Goal: Task Accomplishment & Management: Manage account settings

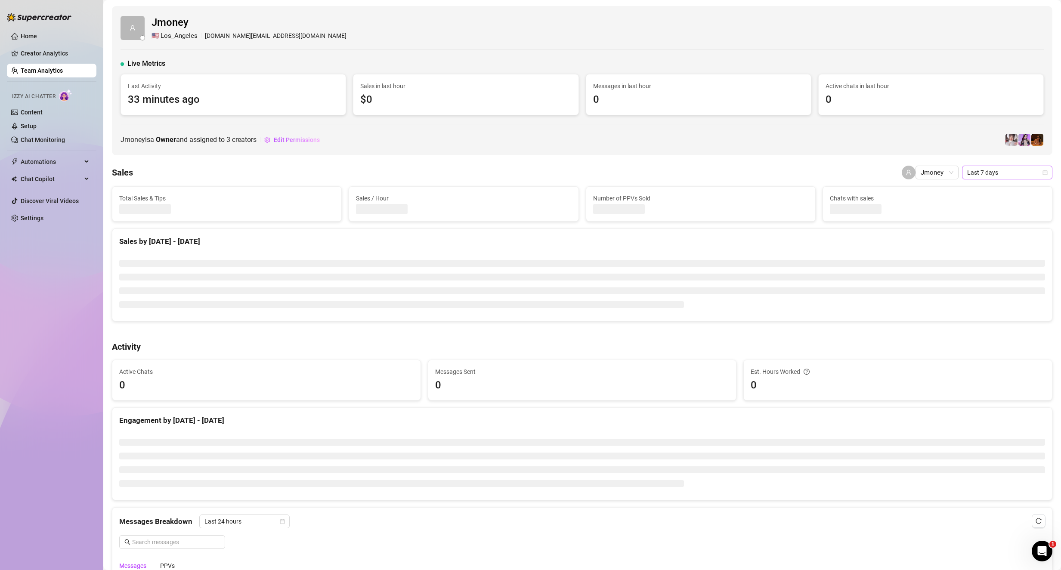
click at [984, 167] on span "Last 7 days" at bounding box center [1007, 172] width 80 height 13
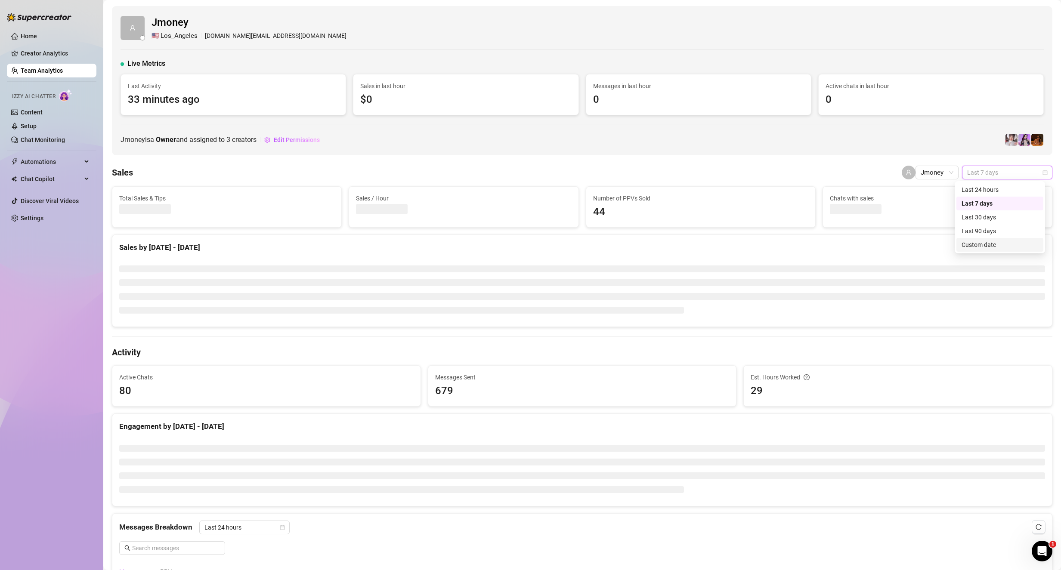
click at [1005, 242] on div "Custom date" at bounding box center [999, 244] width 77 height 9
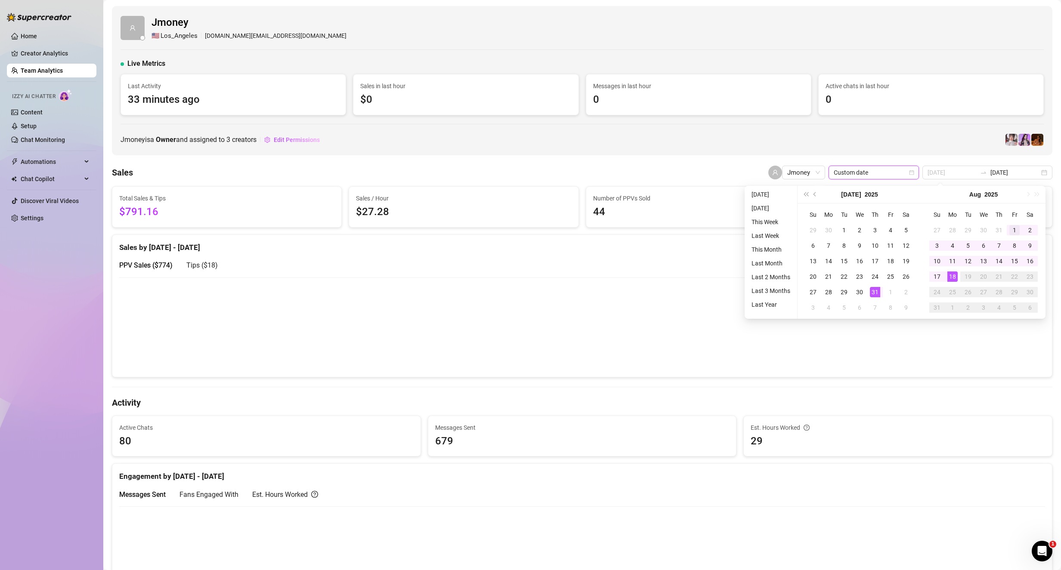
click at [1021, 231] on td "1" at bounding box center [1013, 229] width 15 height 15
type input "[DATE]"
click at [1013, 229] on div "1" at bounding box center [1014, 230] width 10 height 10
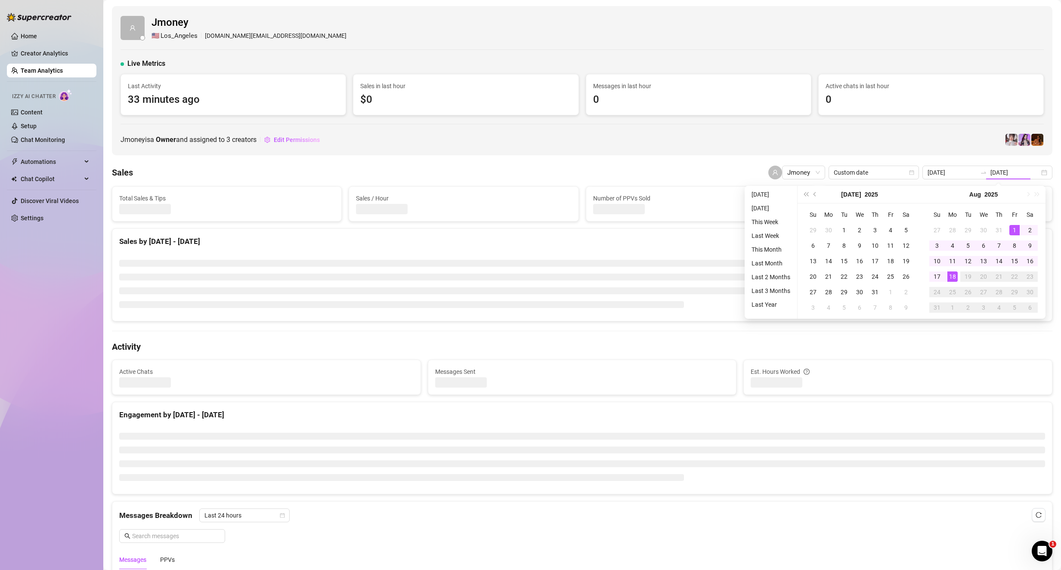
type input "[DATE]"
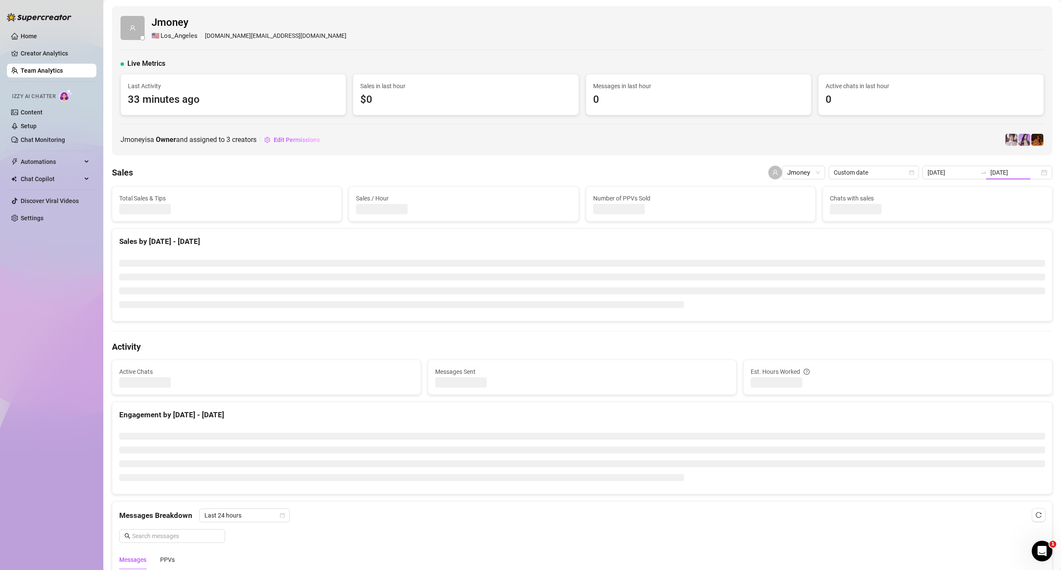
click at [1019, 265] on li at bounding box center [581, 263] width 925 height 7
click at [1003, 166] on div "[DATE] [DATE]" at bounding box center [987, 173] width 130 height 14
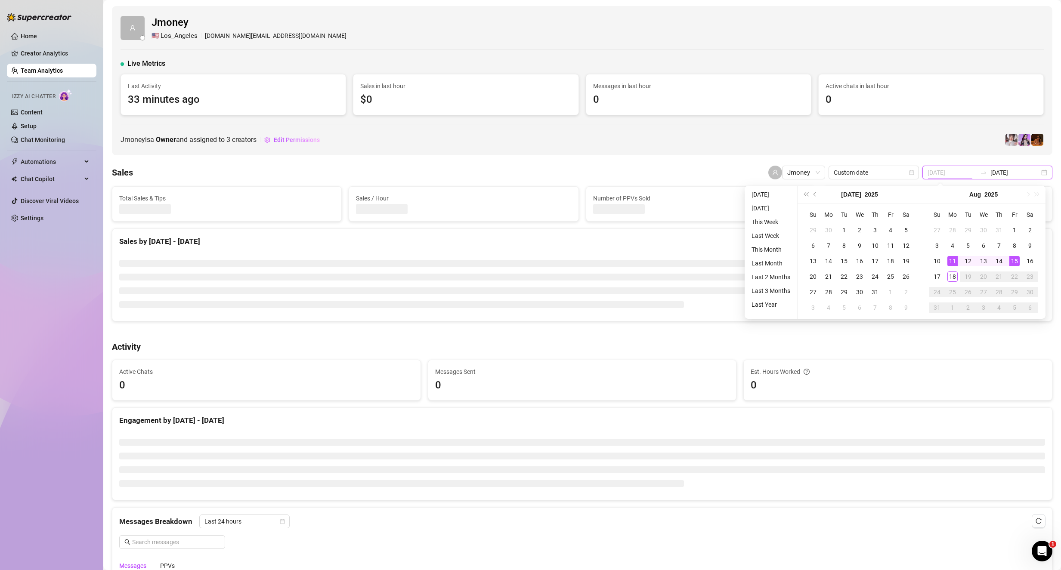
type input "[DATE]"
click at [1013, 257] on div "15" at bounding box center [1014, 261] width 10 height 10
type input "[DATE]"
click at [1014, 226] on div "1" at bounding box center [1014, 230] width 10 height 10
type input "[DATE]"
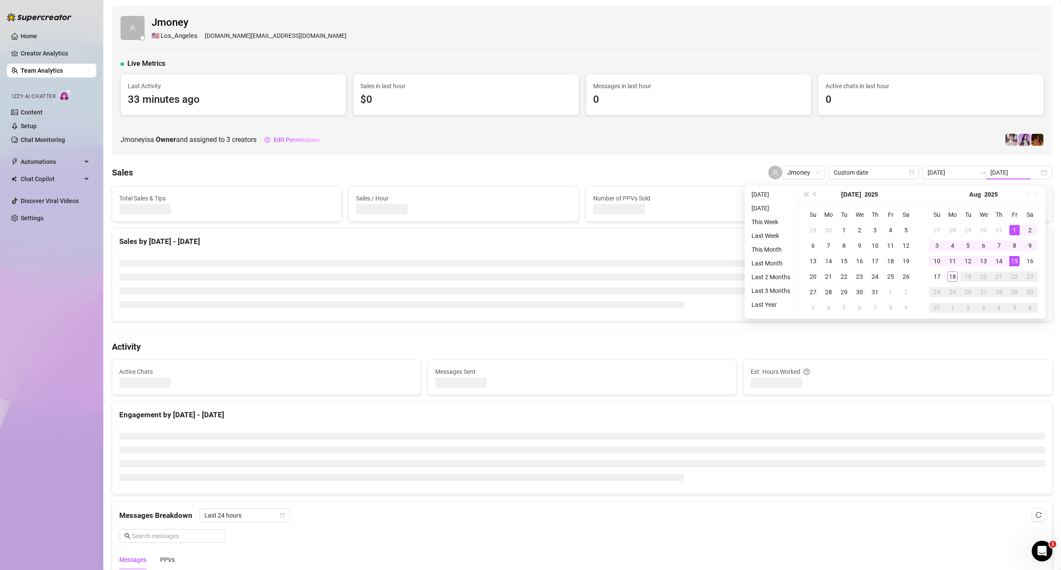
type input "[DATE]"
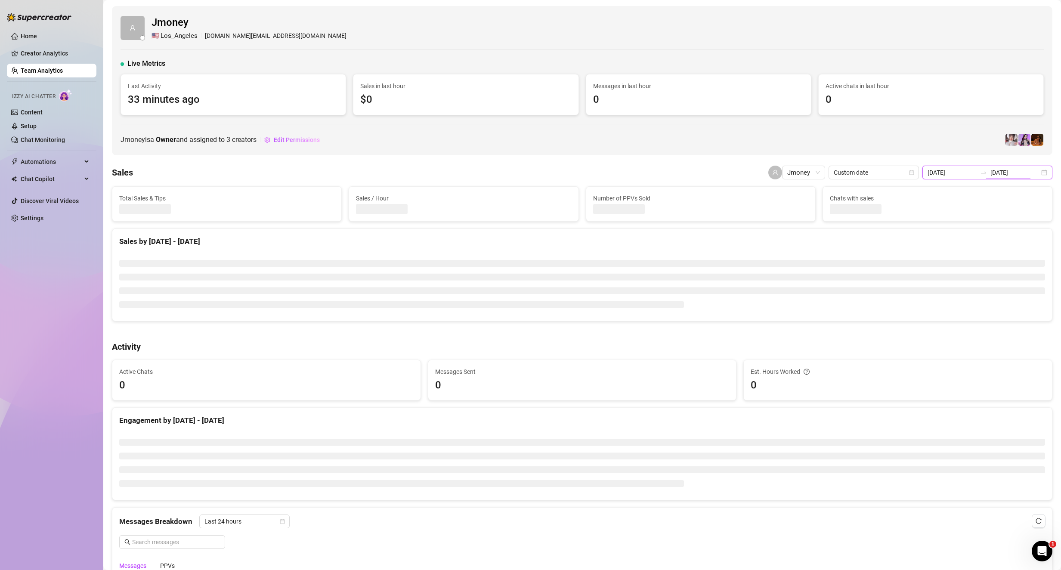
click at [999, 173] on input "[DATE]" at bounding box center [1014, 172] width 49 height 9
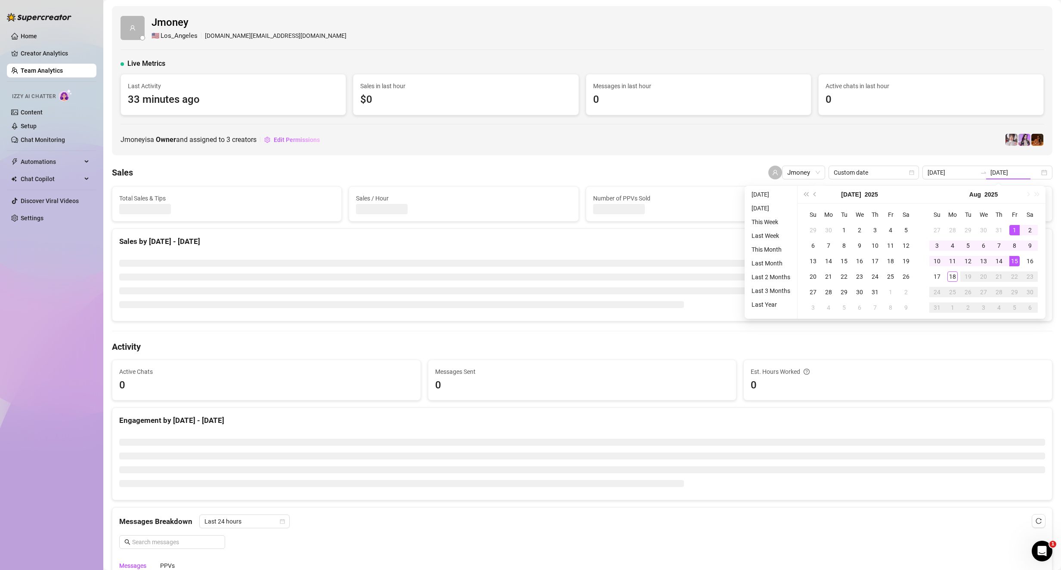
click at [1005, 375] on div "Est. Hours Worked" at bounding box center [897, 371] width 294 height 9
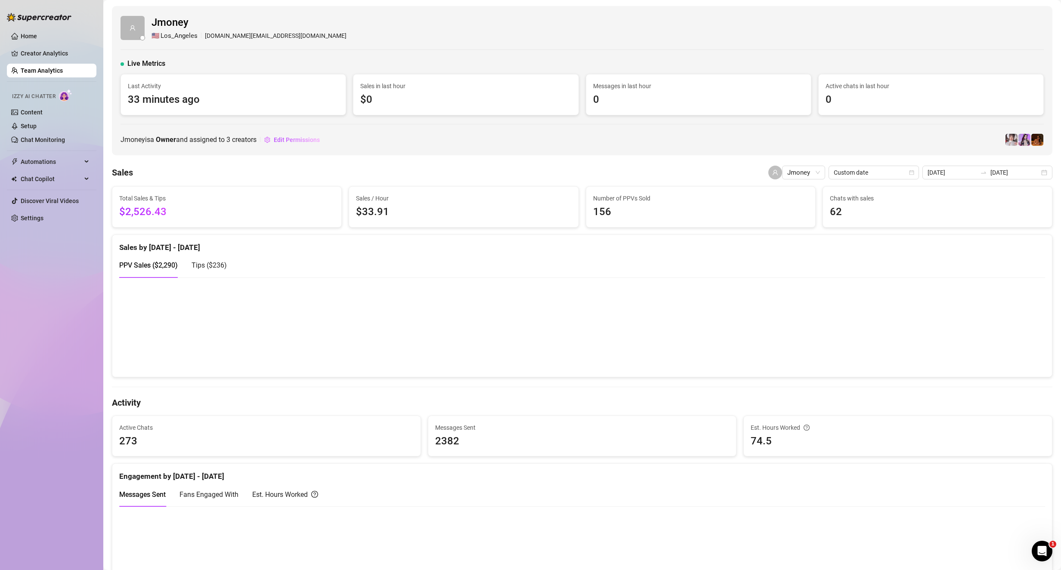
drag, startPoint x: 59, startPoint y: 448, endPoint x: 59, endPoint y: 443, distance: 4.7
click at [59, 448] on div "Home Creator Analytics Team Analytics Izzy AI Chatter Content Setup Chat Monito…" at bounding box center [51, 281] width 89 height 562
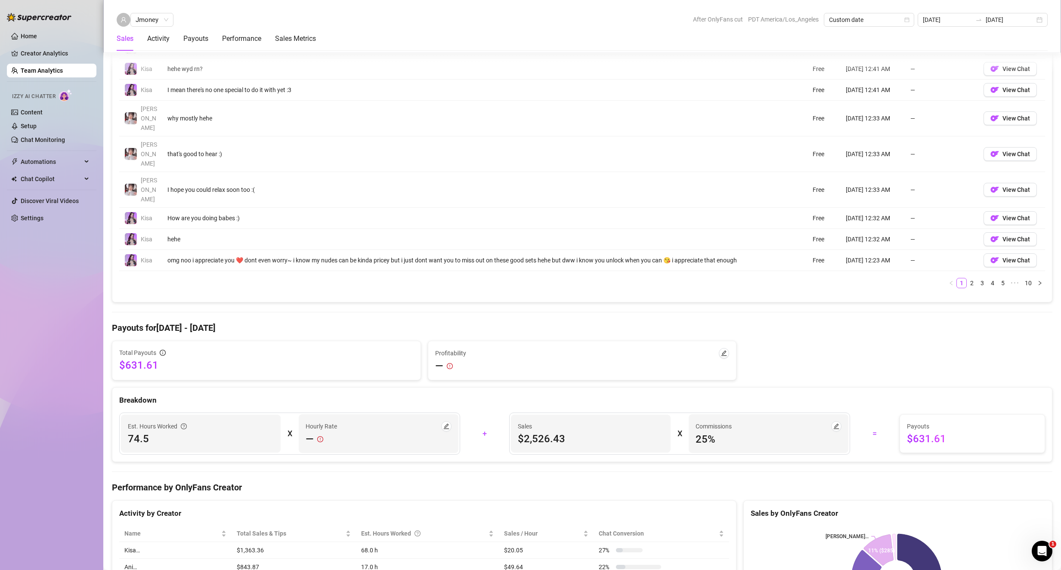
scroll to position [688, 0]
click at [559, 432] on span "$2,526.43" at bounding box center [591, 439] width 146 height 14
drag, startPoint x: 524, startPoint y: 396, endPoint x: 565, endPoint y: 392, distance: 41.5
click at [565, 432] on span "$2,526.43" at bounding box center [591, 439] width 146 height 14
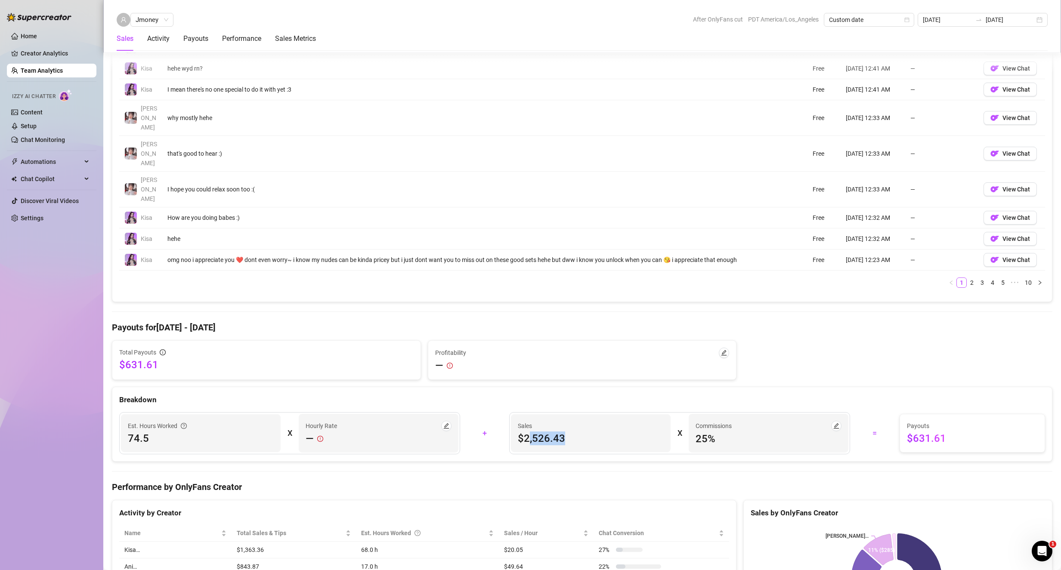
click at [564, 432] on span "$2,526.43" at bounding box center [591, 439] width 146 height 14
click at [558, 432] on span "$2,526.43" at bounding box center [591, 439] width 146 height 14
drag, startPoint x: 560, startPoint y: 392, endPoint x: 519, endPoint y: 395, distance: 40.6
click at [519, 432] on span "$2,526.43" at bounding box center [591, 439] width 146 height 14
copy span "2,526.43"
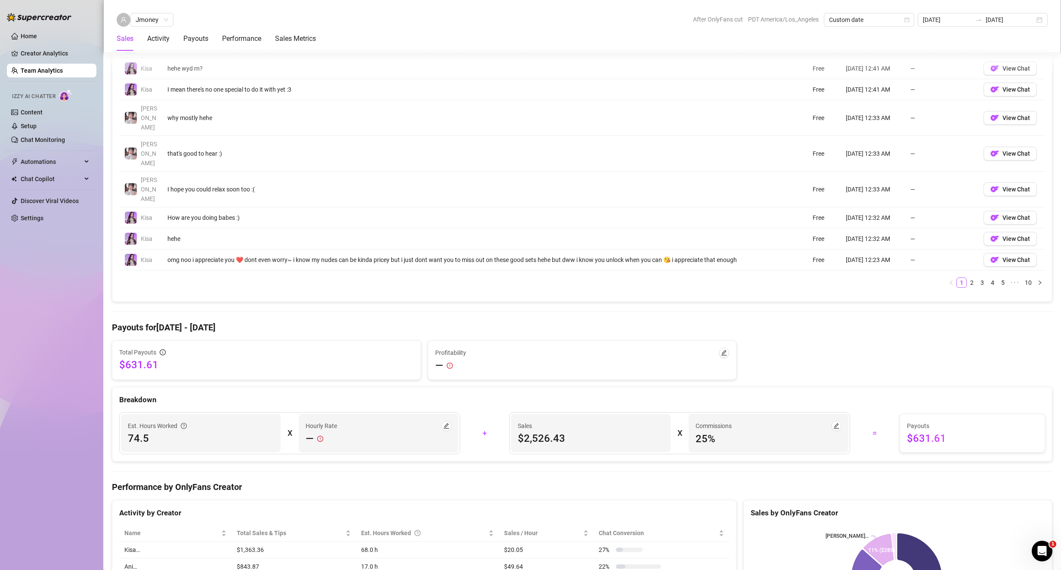
click at [962, 261] on div "Total Sales & Tips $2,526.43 Sales / Hour $33.91 Number of PPVs Sold 156 Chats …" at bounding box center [582, 332] width 940 height 1669
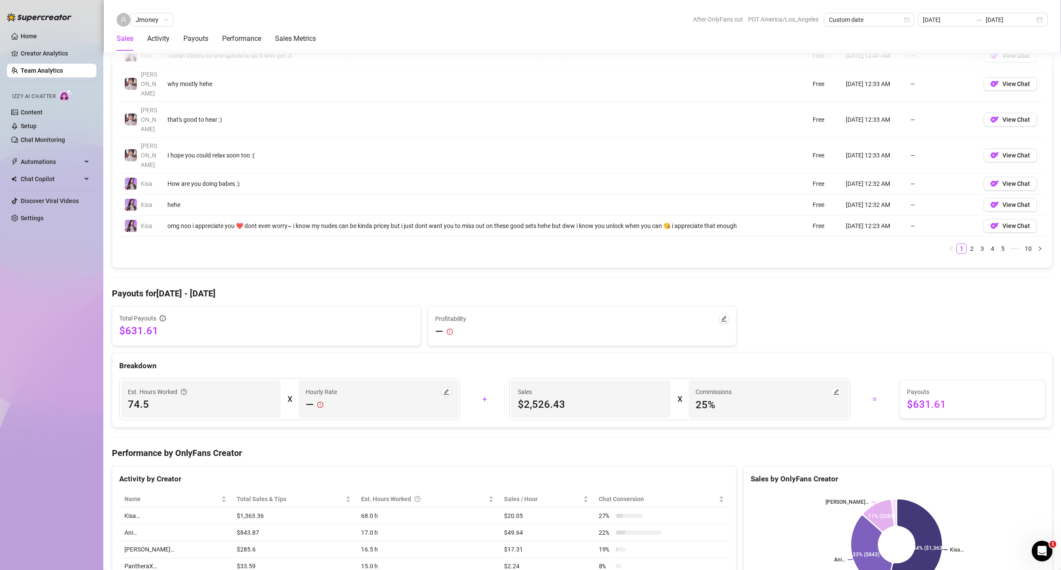
scroll to position [731, 0]
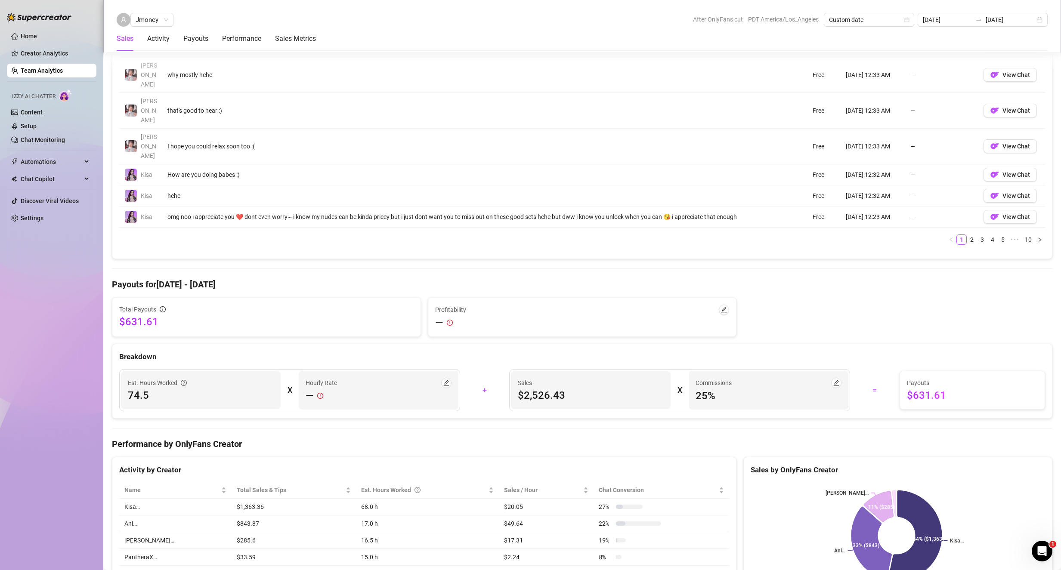
click at [529, 389] on span "$2,526.43" at bounding box center [591, 396] width 146 height 14
copy span "2,526.43"
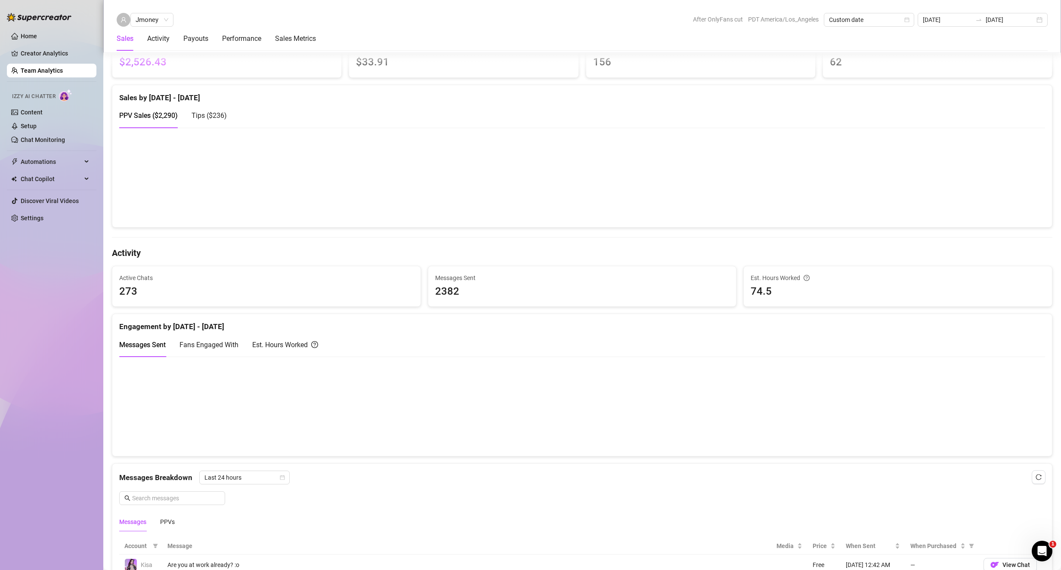
scroll to position [129, 0]
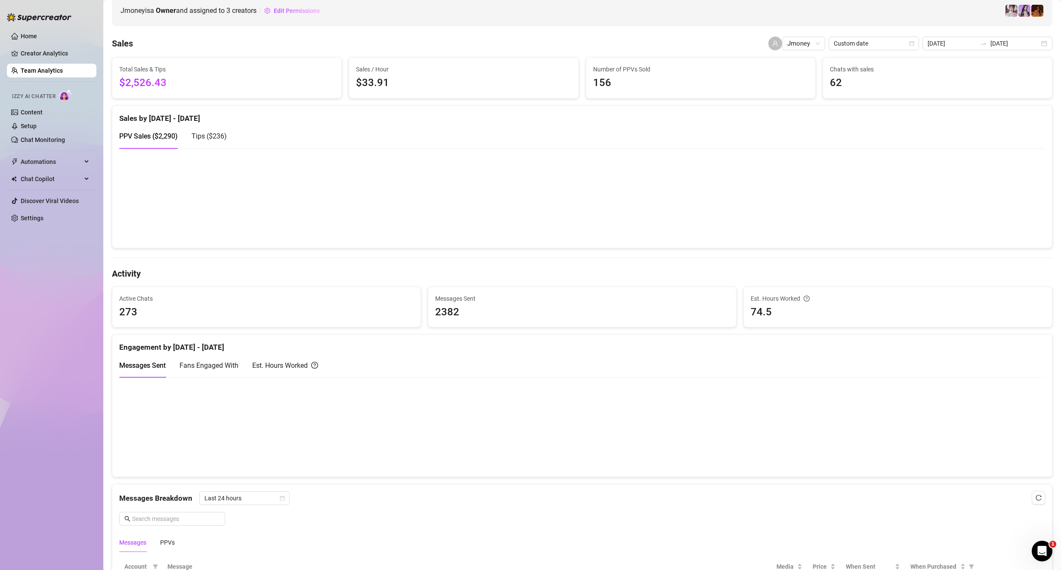
click at [54, 382] on div "Home Creator Analytics Team Analytics Izzy AI Chatter Content Setup Chat Monito…" at bounding box center [51, 281] width 89 height 562
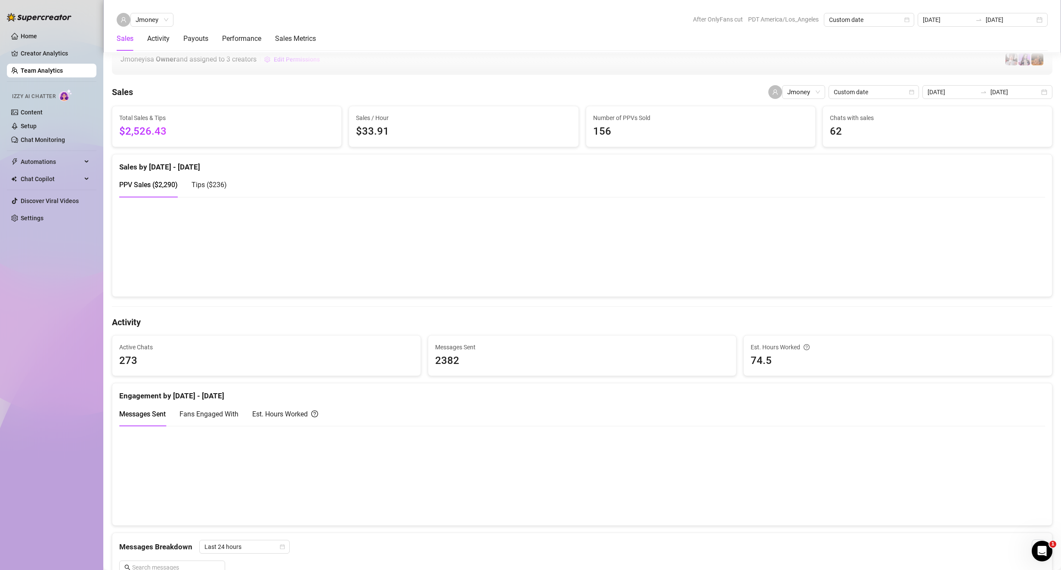
scroll to position [0, 0]
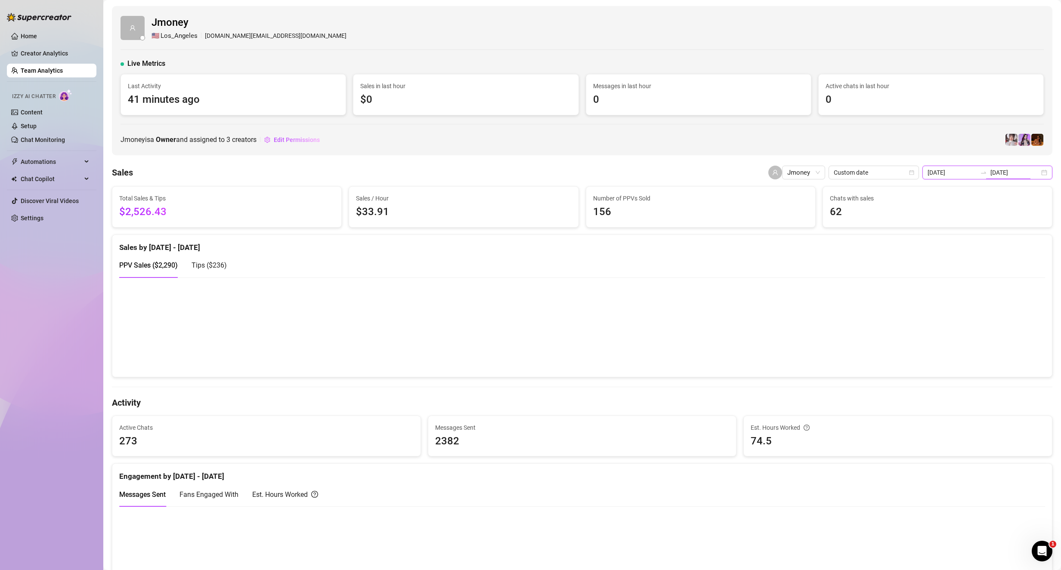
click at [990, 171] on input "[DATE]" at bounding box center [1014, 172] width 49 height 9
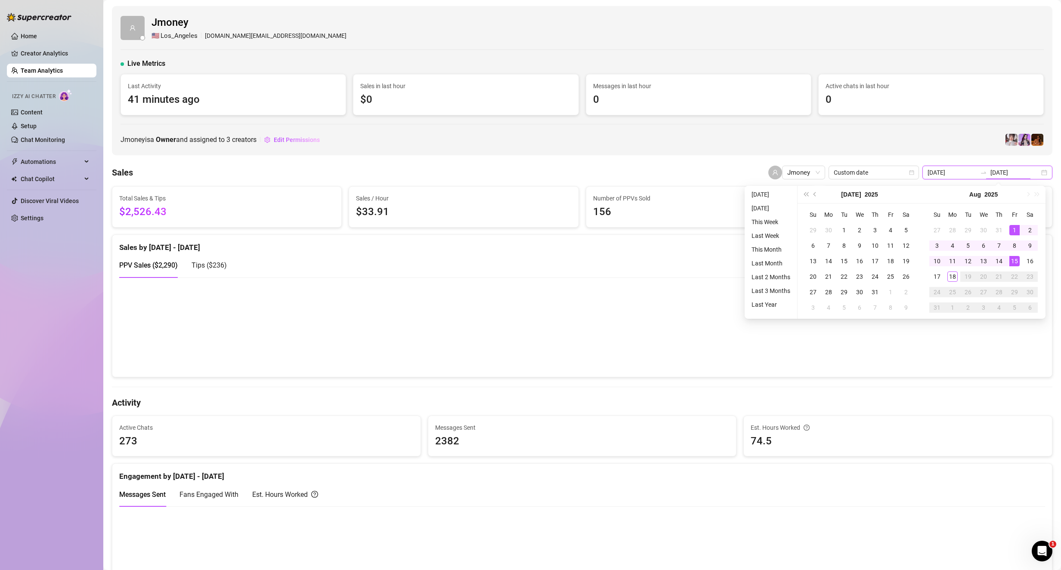
type input "[DATE]"
click at [496, 278] on div "PPV Sales ( $2,290 ) Tips ( $236 )" at bounding box center [581, 268] width 925 height 31
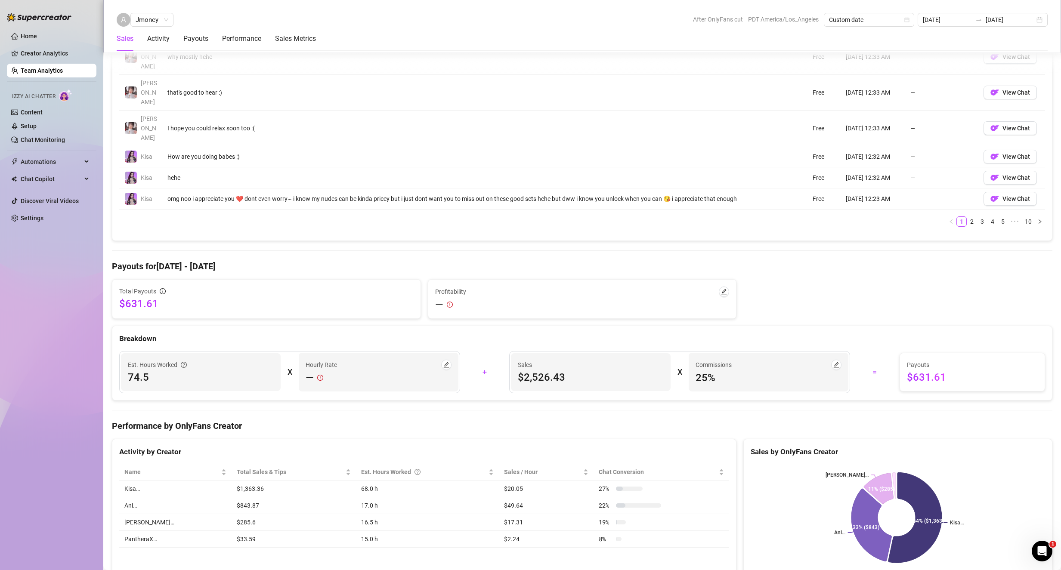
scroll to position [817, 0]
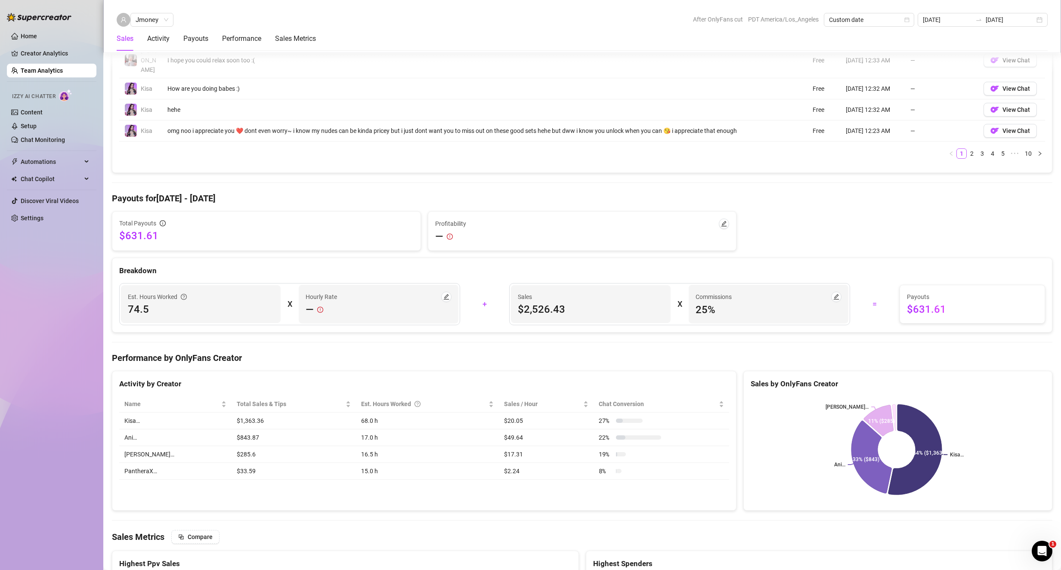
click at [939, 302] on span "$631.61" at bounding box center [972, 309] width 131 height 14
click at [911, 302] on span "$631.61" at bounding box center [972, 309] width 131 height 14
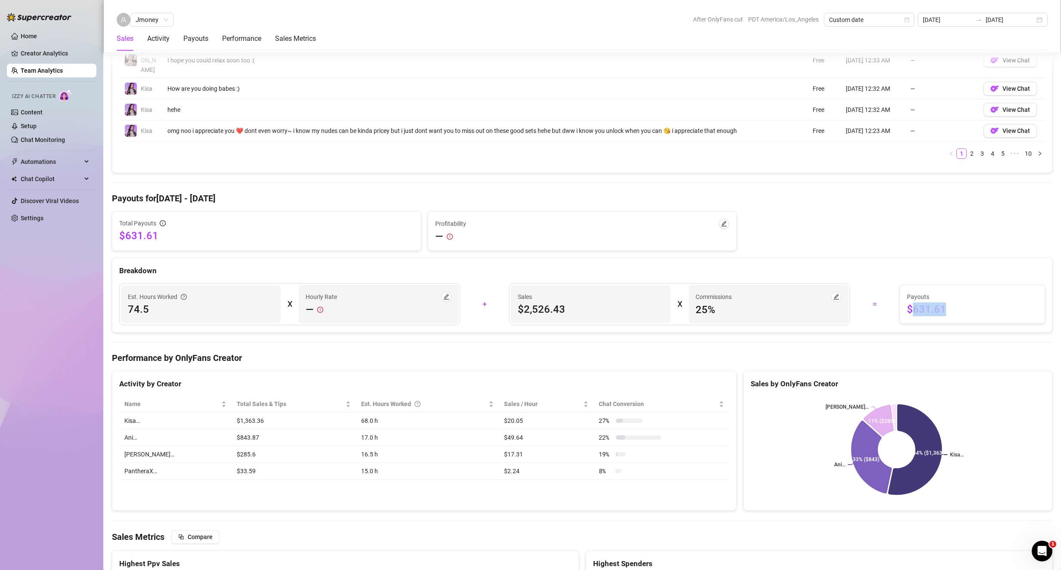
click at [925, 302] on span "$631.61" at bounding box center [972, 309] width 131 height 14
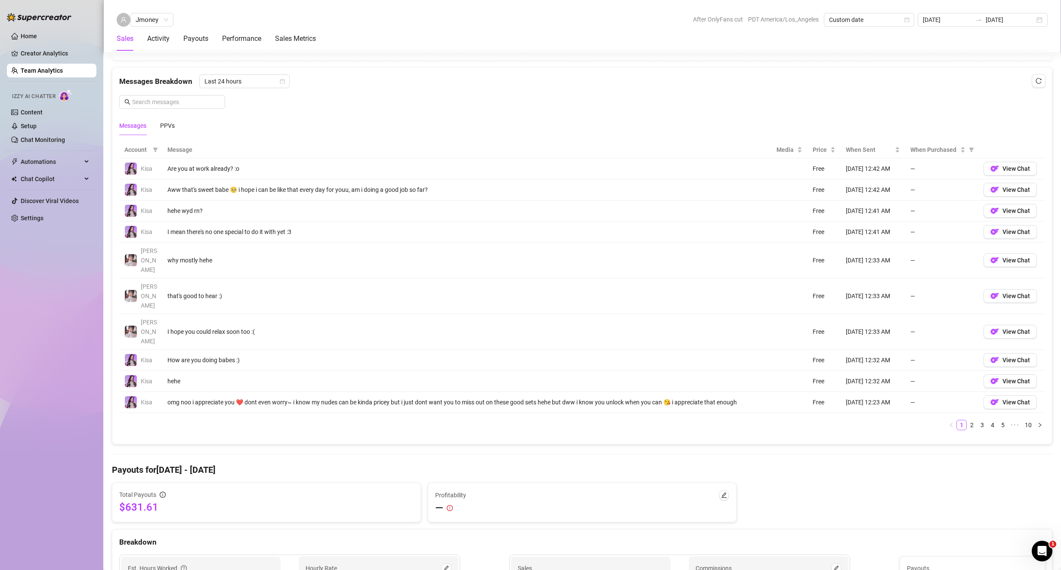
scroll to position [688, 0]
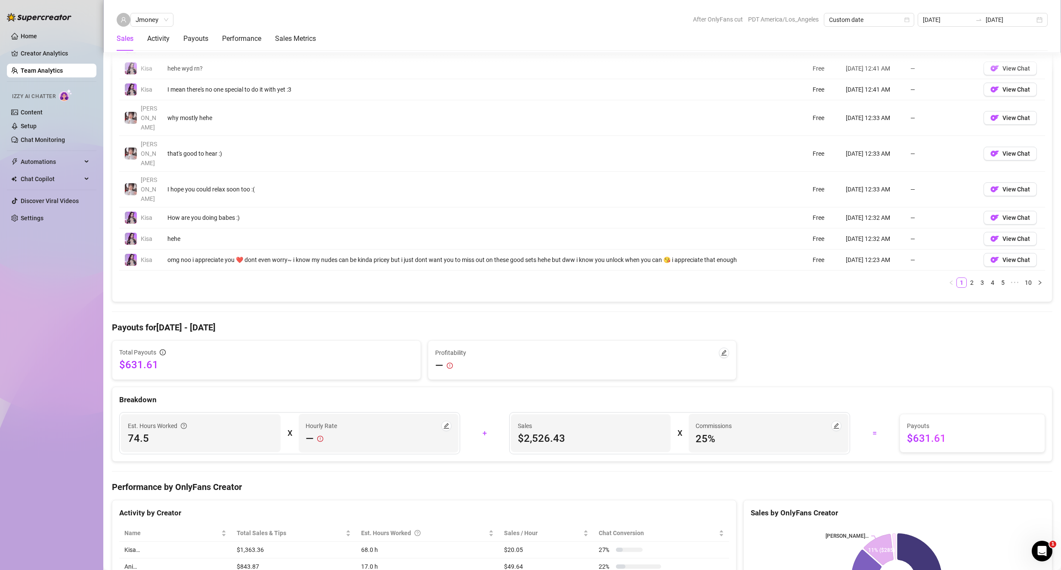
click at [761, 387] on div "Breakdown" at bounding box center [581, 396] width 939 height 19
click at [689, 414] on div "Commissions 25 %" at bounding box center [768, 433] width 160 height 39
click at [833, 423] on icon "edit" at bounding box center [836, 426] width 6 height 6
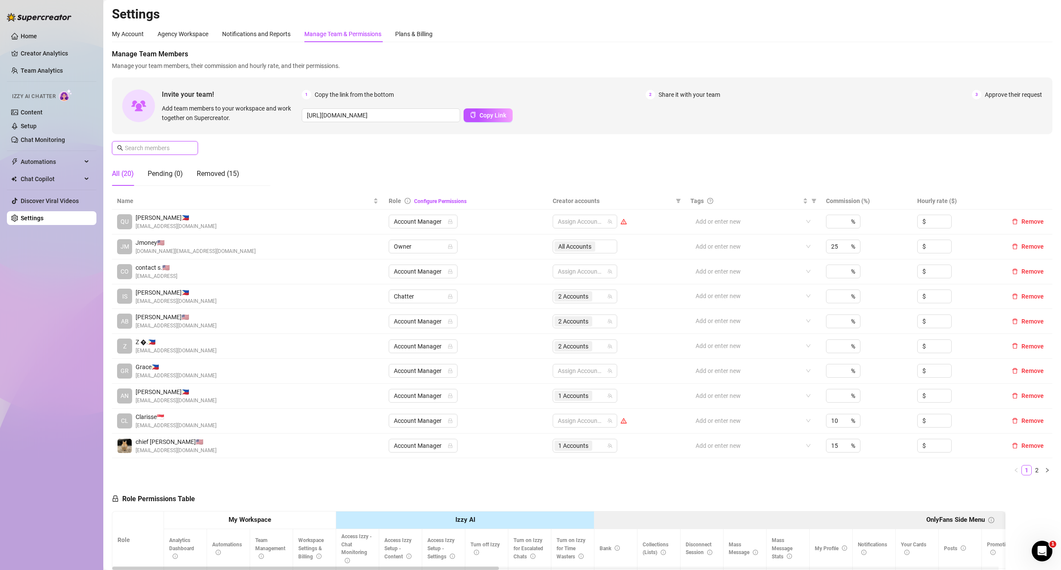
click at [148, 151] on input "text" at bounding box center [155, 147] width 61 height 9
type input "h"
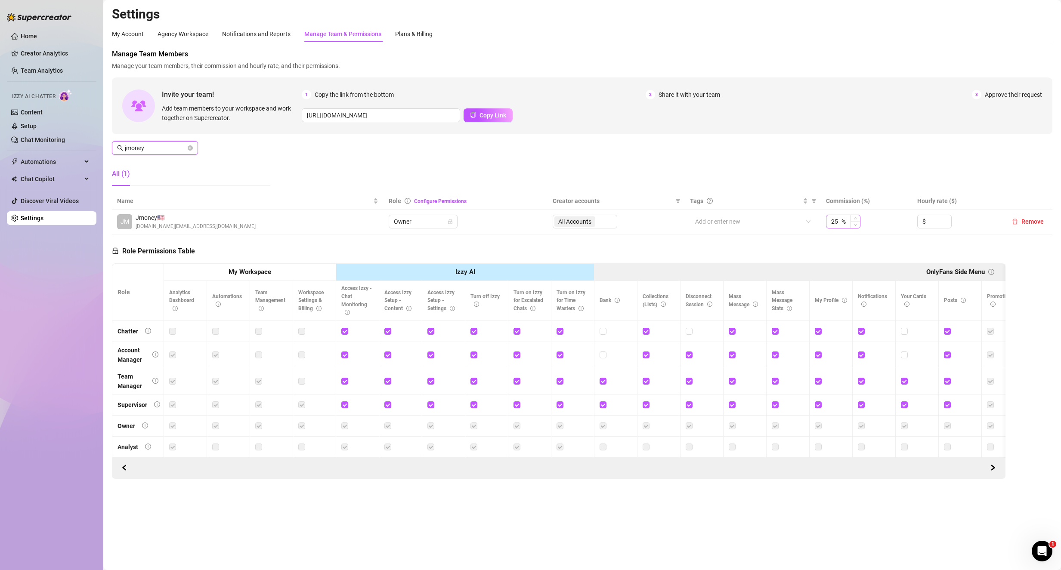
type input "jmoney"
click at [833, 218] on input "25" at bounding box center [835, 221] width 9 height 13
type input "20"
click at [1018, 245] on div "Manage Team Members Manage your team members, their commission and hourly rate,…" at bounding box center [582, 264] width 940 height 430
click at [117, 30] on div "My Account" at bounding box center [128, 33] width 32 height 9
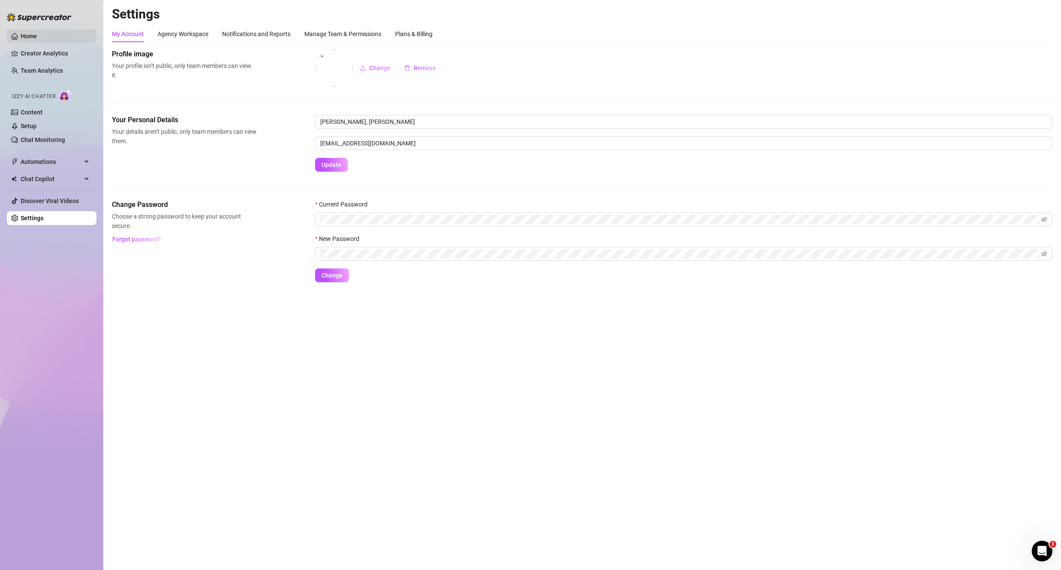
click at [34, 37] on link "Home" at bounding box center [29, 36] width 16 height 7
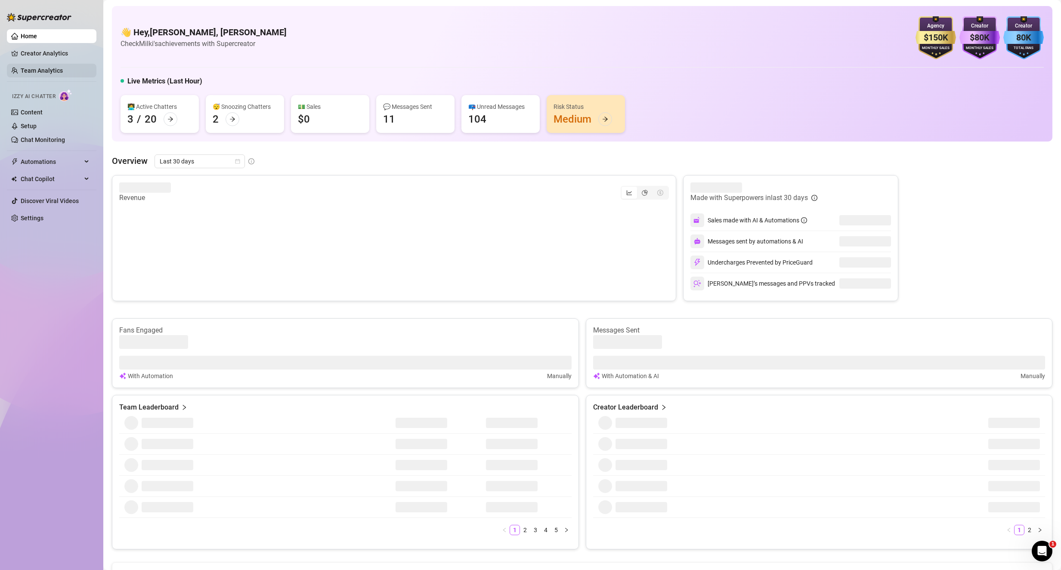
click at [50, 74] on link "Team Analytics" at bounding box center [42, 70] width 42 height 7
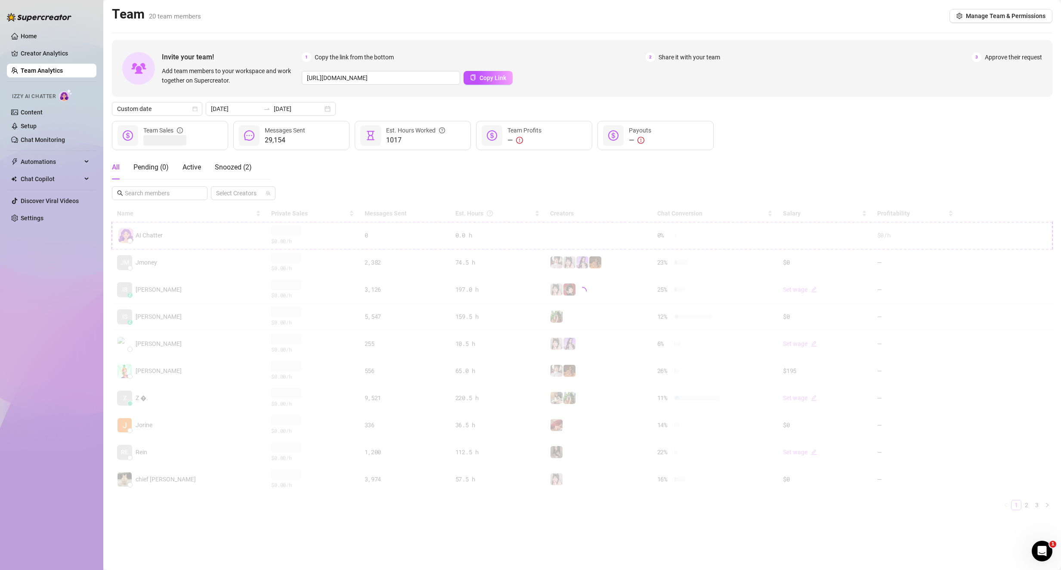
click at [166, 181] on div "All Pending ( 0 ) Active Snoozed ( 2 )" at bounding box center [191, 170] width 158 height 31
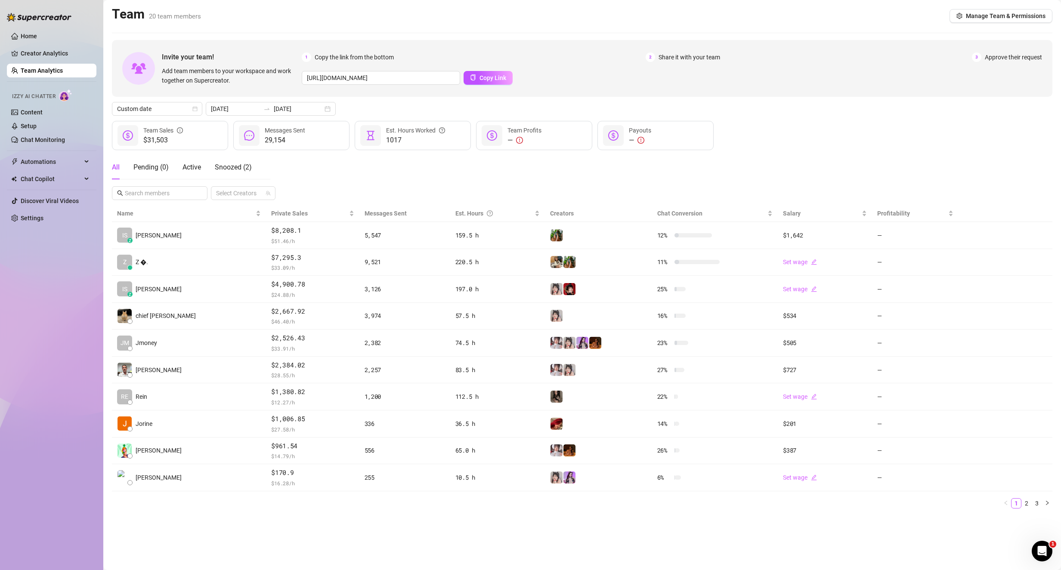
click at [165, 185] on div "All Pending ( 0 ) Active Snoozed ( 2 )" at bounding box center [191, 170] width 158 height 31
click at [142, 194] on input "text" at bounding box center [160, 192] width 71 height 9
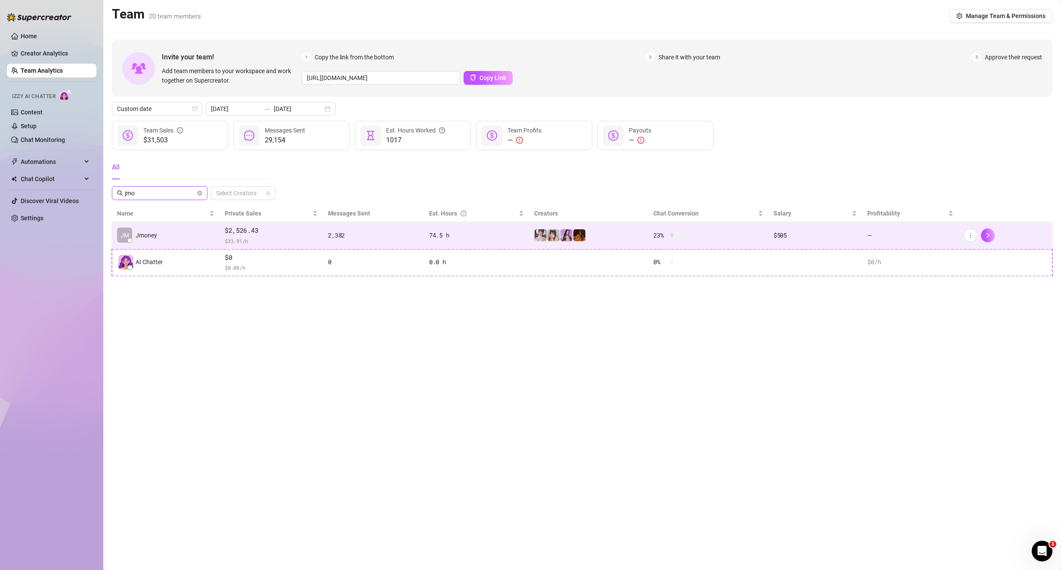
type input "jmo"
click at [215, 239] on td "[PERSON_NAME]" at bounding box center [166, 235] width 108 height 27
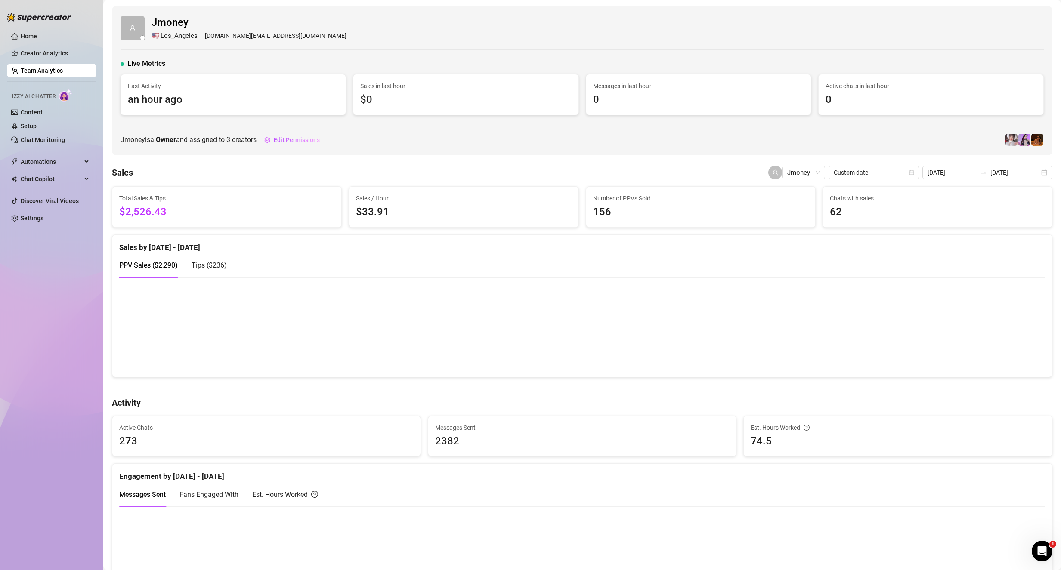
click at [806, 175] on span "Jmoney" at bounding box center [803, 172] width 33 height 13
type input "k"
click at [832, 191] on div "chief [PERSON_NAME]" at bounding box center [838, 189] width 94 height 9
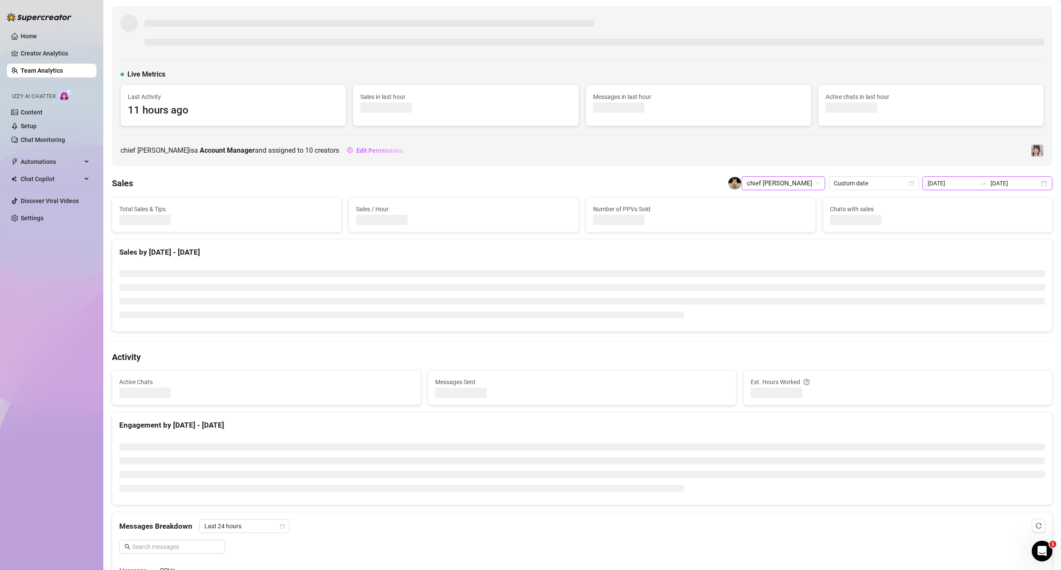
click at [1002, 179] on input "[DATE]" at bounding box center [1014, 183] width 49 height 9
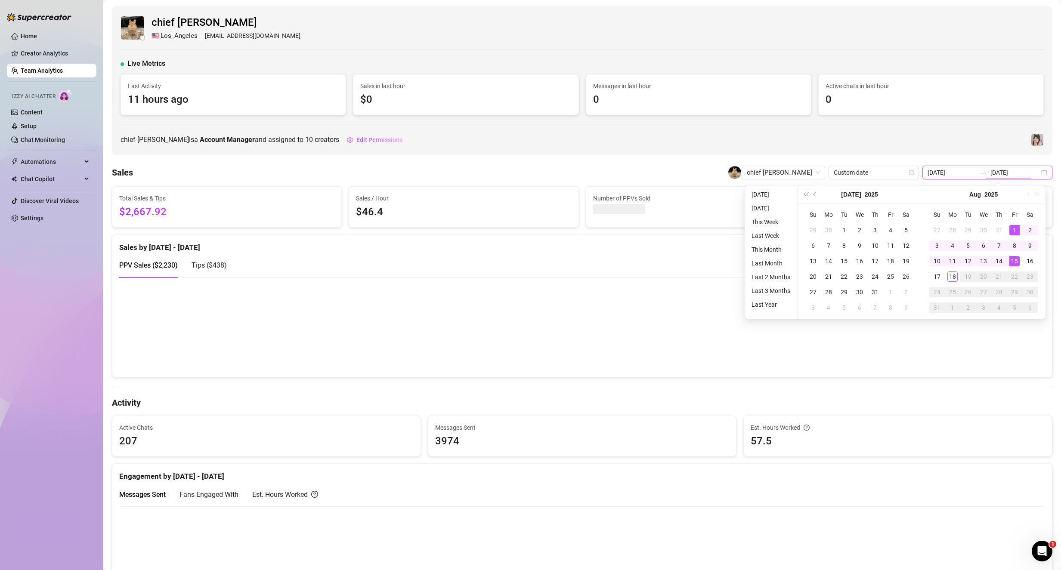
type input "[DATE]"
click at [945, 142] on div "chief [PERSON_NAME] is a Account Manager and assigned to 10 creators Edit Permi…" at bounding box center [581, 140] width 923 height 14
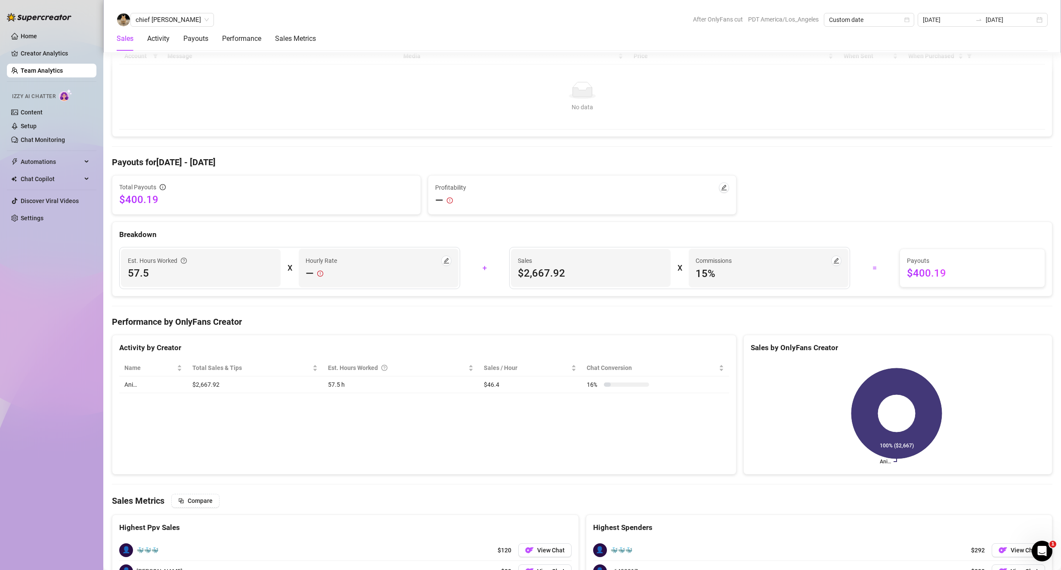
scroll to position [645, 0]
